Goal: Task Accomplishment & Management: Use online tool/utility

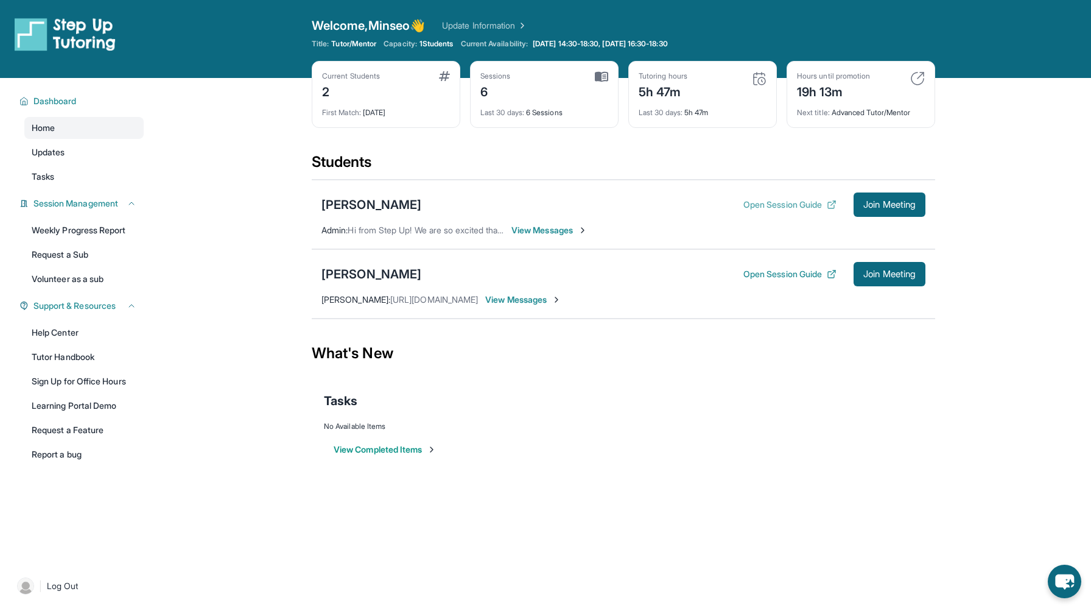
click at [788, 201] on button "Open Session Guide" at bounding box center [789, 204] width 93 height 12
click at [750, 272] on button "Open Session Guide" at bounding box center [789, 274] width 93 height 12
click at [772, 201] on button "Open Session Guide" at bounding box center [789, 204] width 93 height 12
click at [869, 205] on span "Join Meeting" at bounding box center [889, 204] width 52 height 7
click at [872, 195] on button "Join Meeting" at bounding box center [889, 204] width 72 height 24
